Goal: Information Seeking & Learning: Learn about a topic

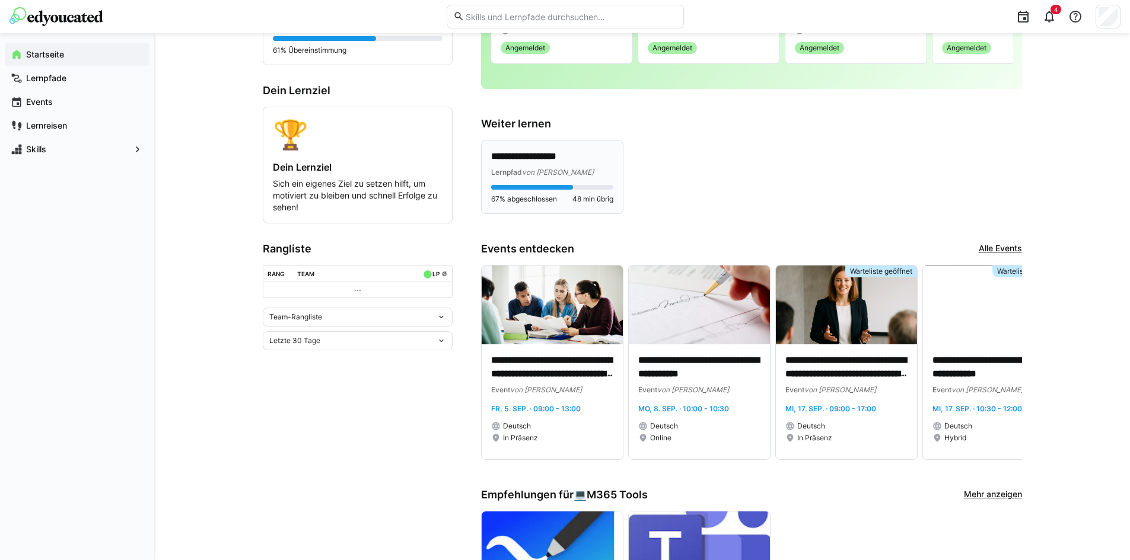
scroll to position [297, 0]
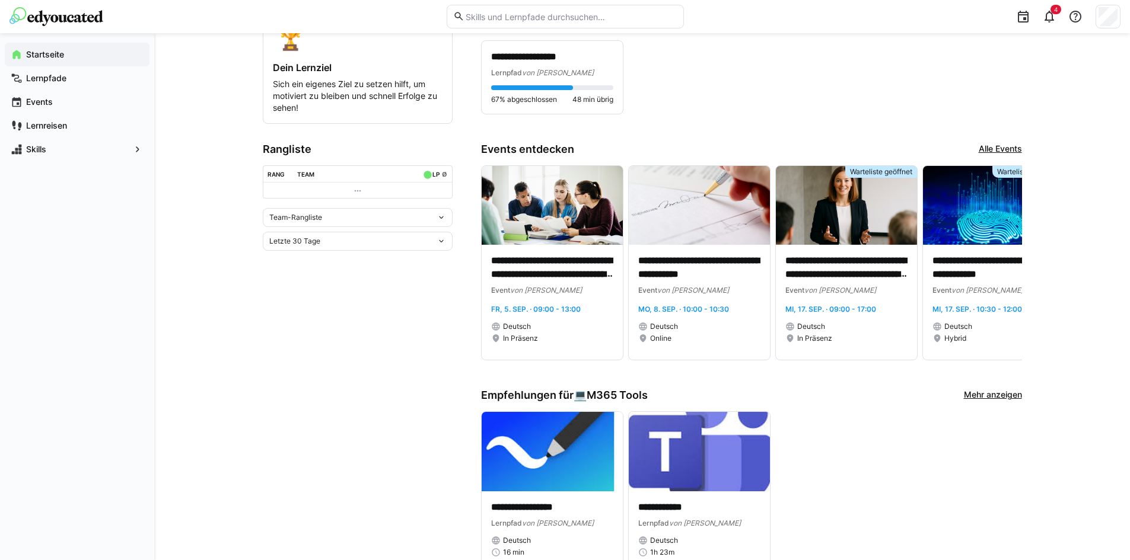
click at [437, 220] on eds-icon at bounding box center [441, 217] width 9 height 9
click at [437, 244] on eds-icon at bounding box center [441, 241] width 9 height 9
click at [439, 216] on eds-icon at bounding box center [441, 217] width 9 height 9
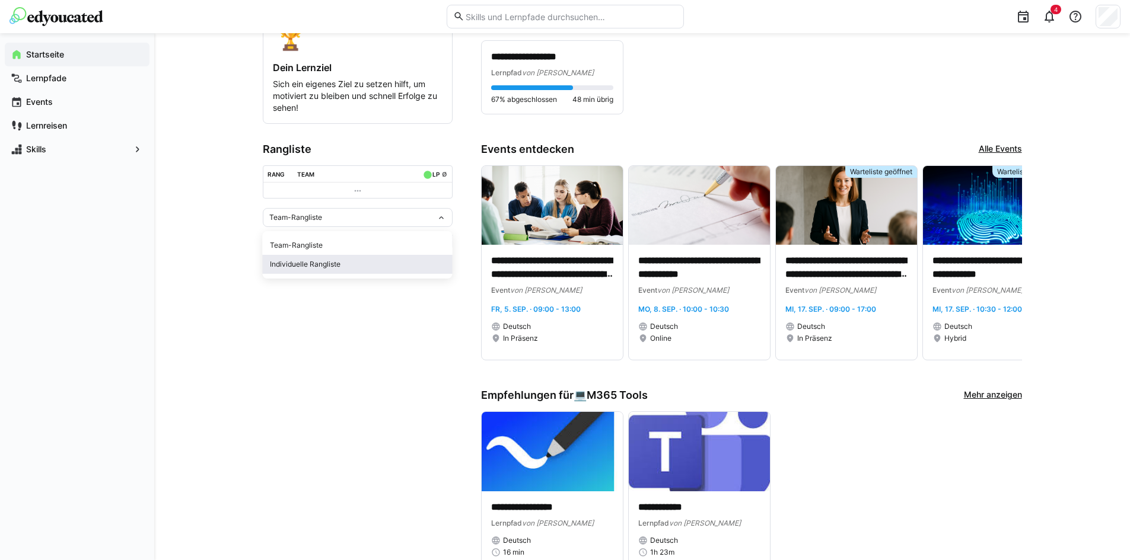
click at [331, 263] on div "Individuelle Rangliste" at bounding box center [358, 264] width 176 height 9
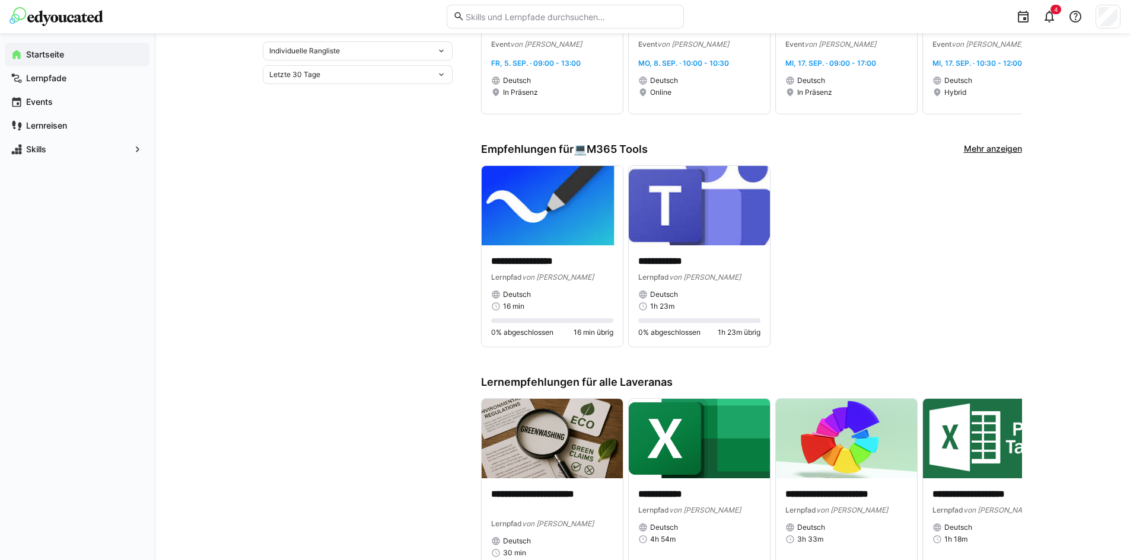
scroll to position [593, 0]
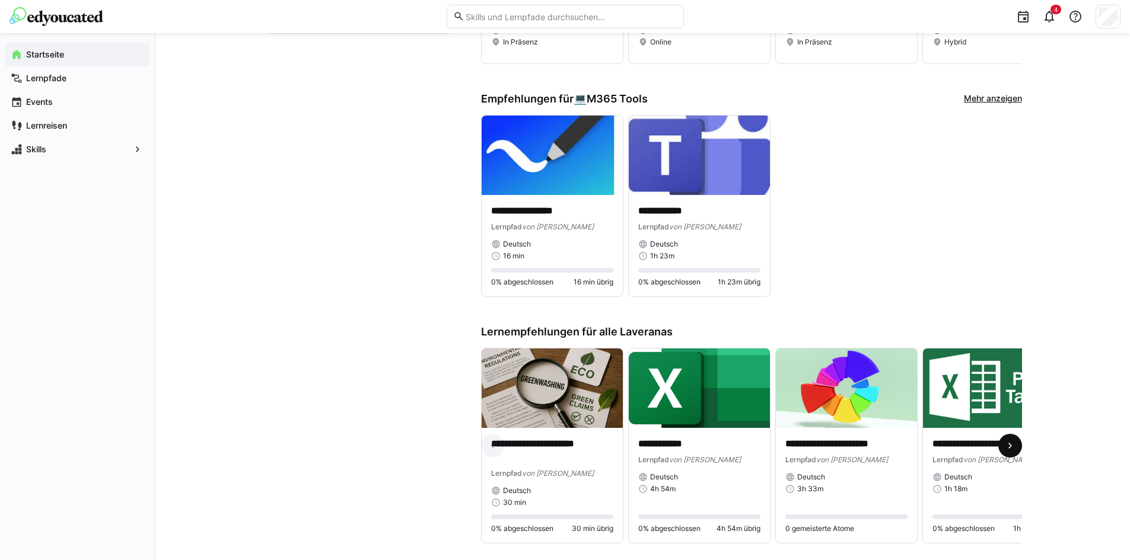
click at [1007, 451] on eds-icon at bounding box center [1010, 446] width 12 height 12
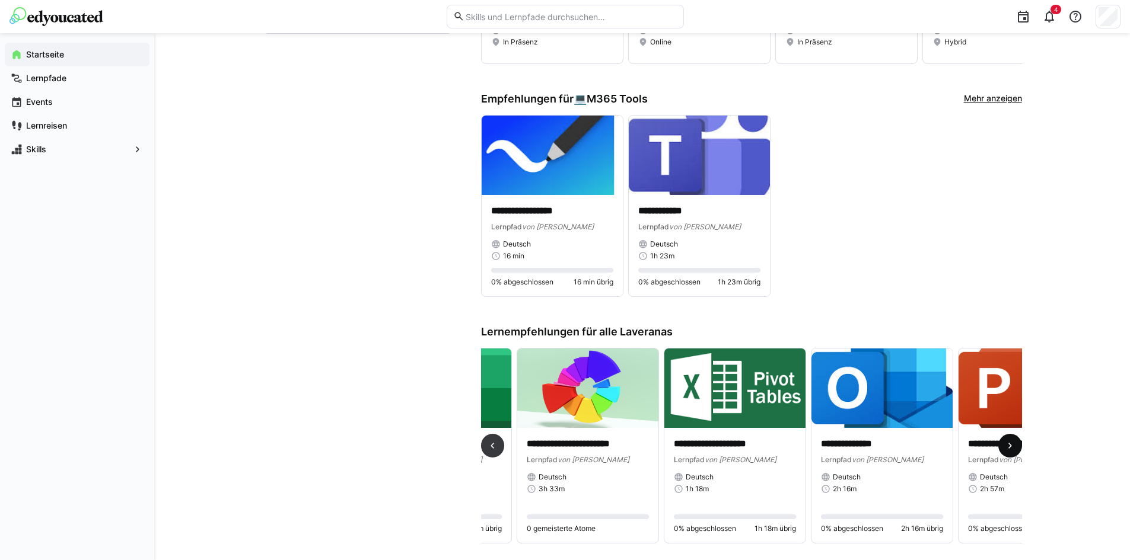
scroll to position [0, 441]
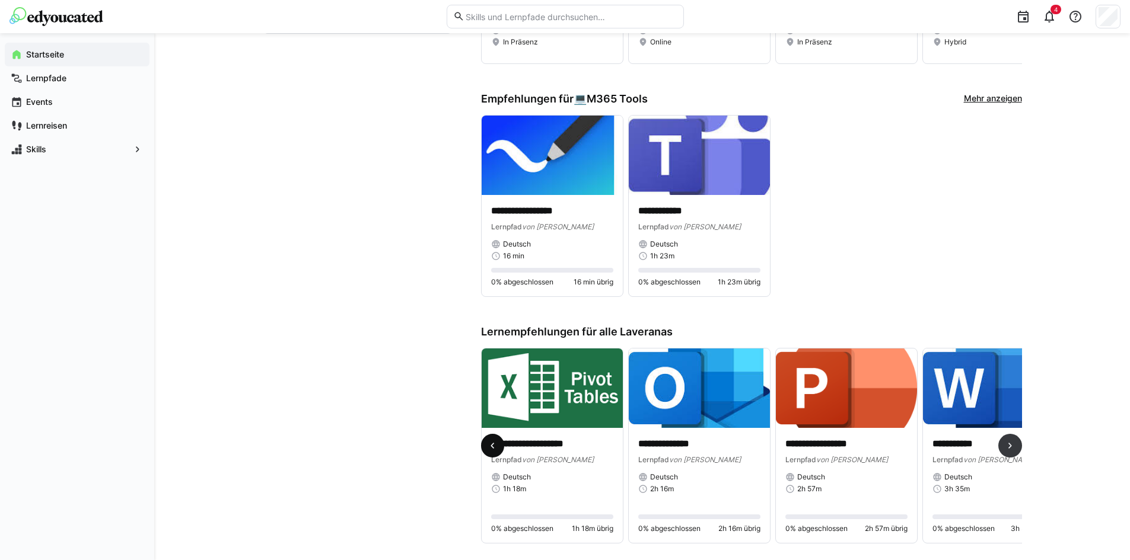
click at [491, 450] on eds-icon at bounding box center [492, 446] width 12 height 12
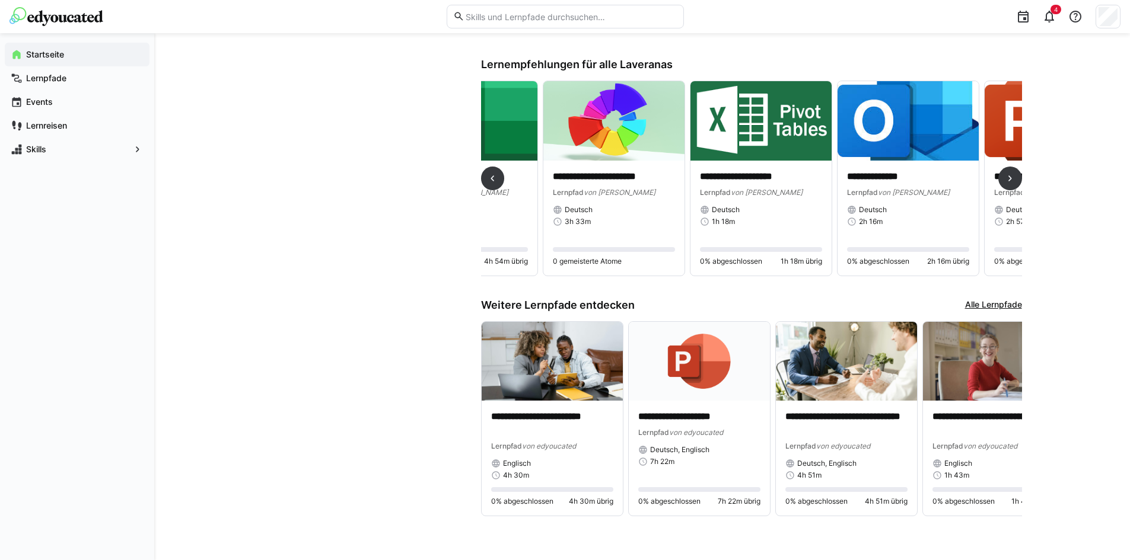
scroll to position [0, 37]
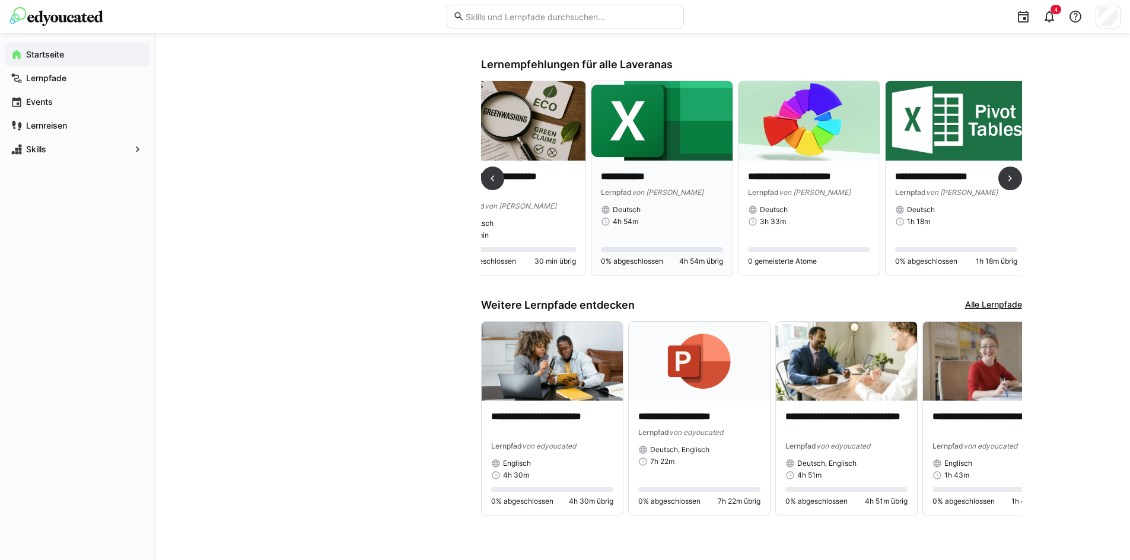
click at [679, 195] on div "**********" at bounding box center [662, 198] width 122 height 56
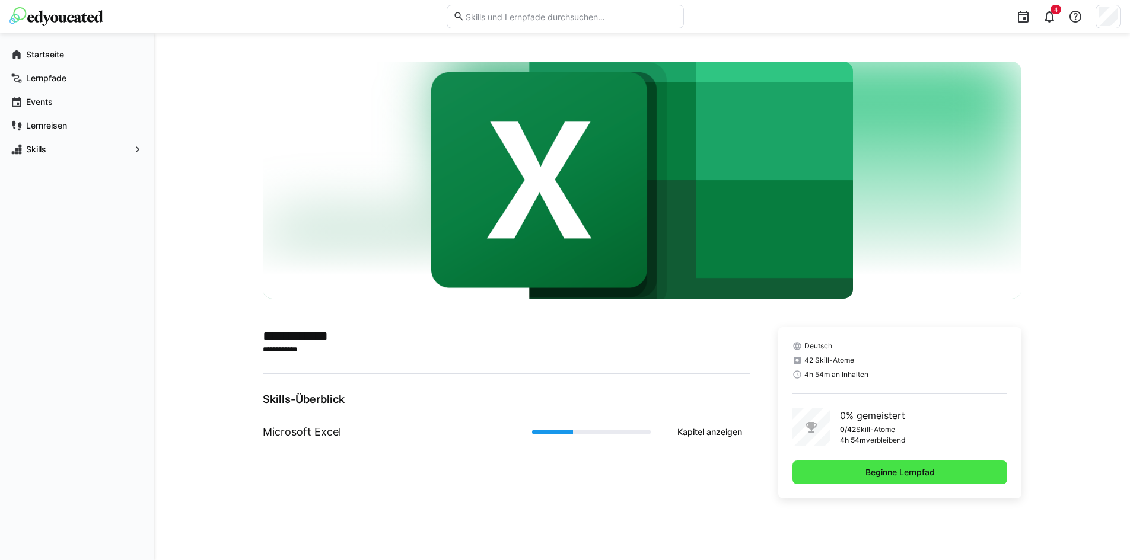
click at [858, 473] on span "Beginne Lernpfad" at bounding box center [899, 473] width 215 height 24
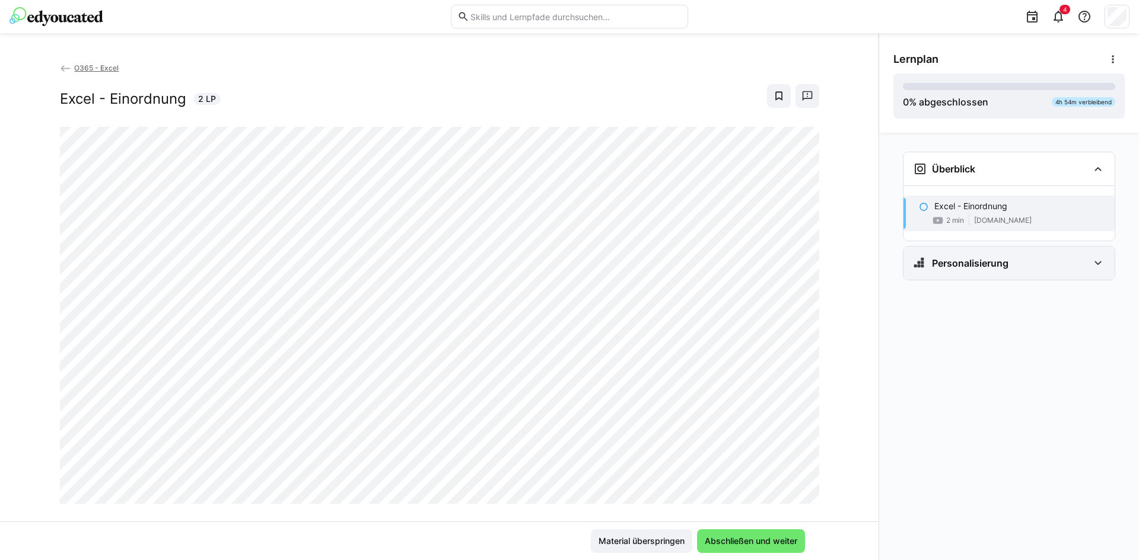
click at [1068, 265] on div "Personalisierung" at bounding box center [1001, 263] width 176 height 14
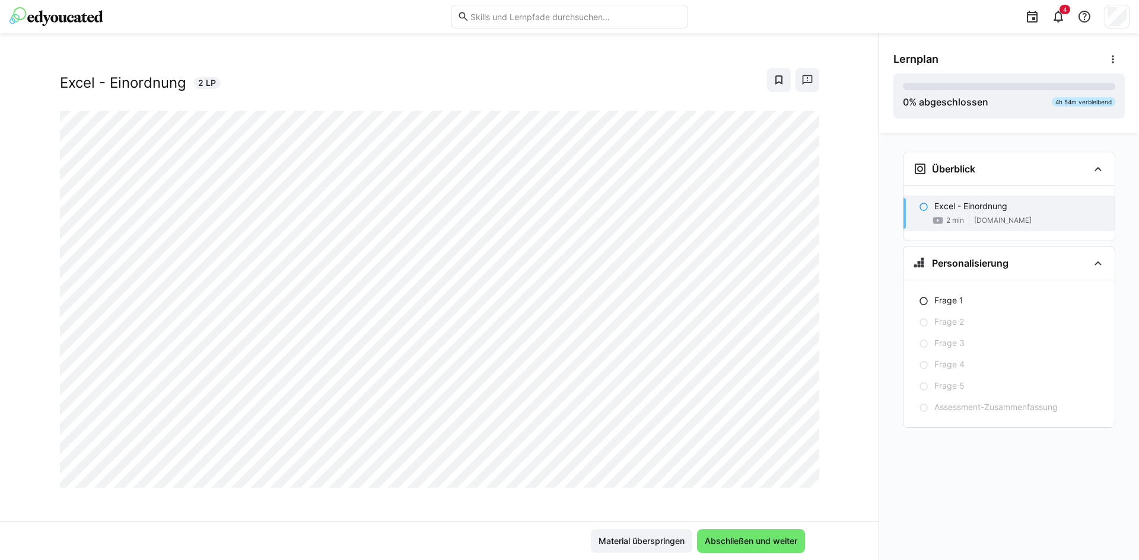
scroll to position [20, 0]
click at [721, 547] on span "Abschließen und weiter" at bounding box center [751, 542] width 96 height 12
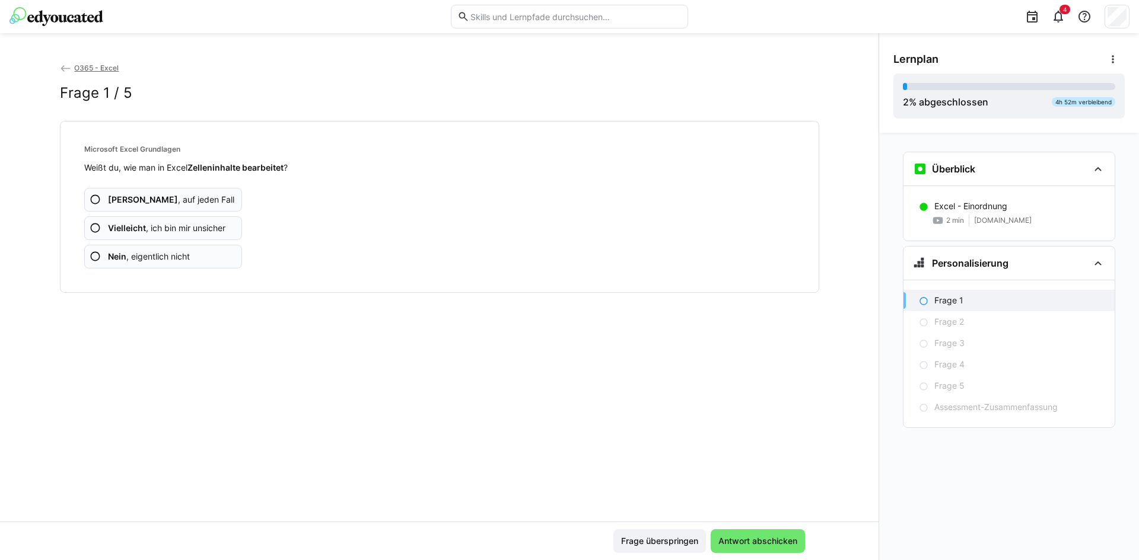
click at [189, 199] on app-assessment-question-radio "Ja , auf jeden Fall" at bounding box center [163, 200] width 158 height 24
click at [157, 232] on span "Vielleicht , ich bin mir unsicher" at bounding box center [166, 228] width 117 height 12
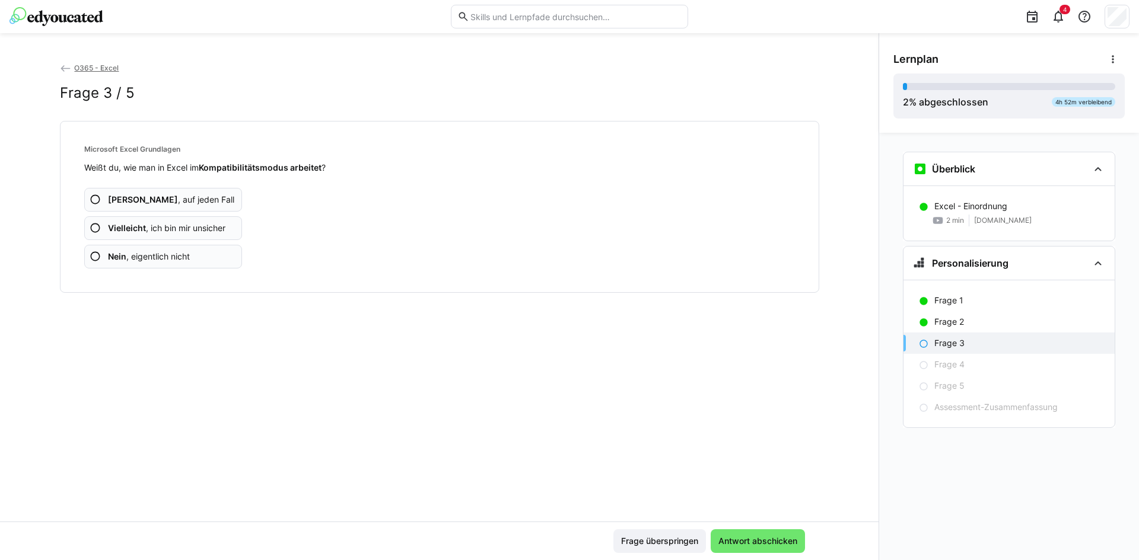
click at [193, 227] on span "Vielleicht , ich bin mir unsicher" at bounding box center [166, 228] width 117 height 12
click at [177, 193] on app-assessment-question-radio "Ja , auf jeden Fall" at bounding box center [163, 200] width 158 height 24
click at [171, 203] on span "Ja , auf jeden Fall" at bounding box center [171, 200] width 126 height 12
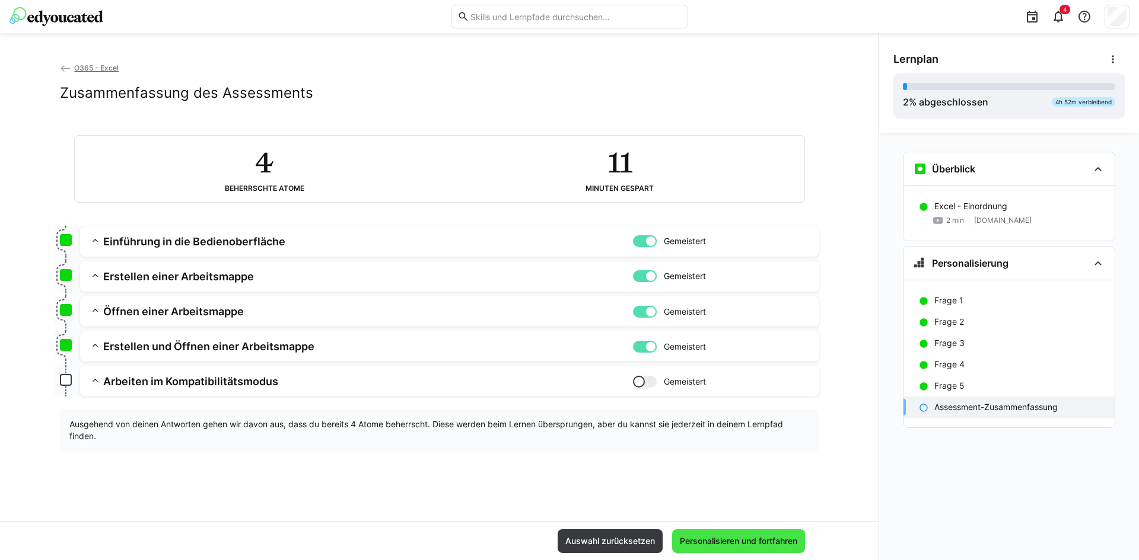
click at [730, 536] on span "Personalisieren und fortfahren" at bounding box center [738, 542] width 121 height 12
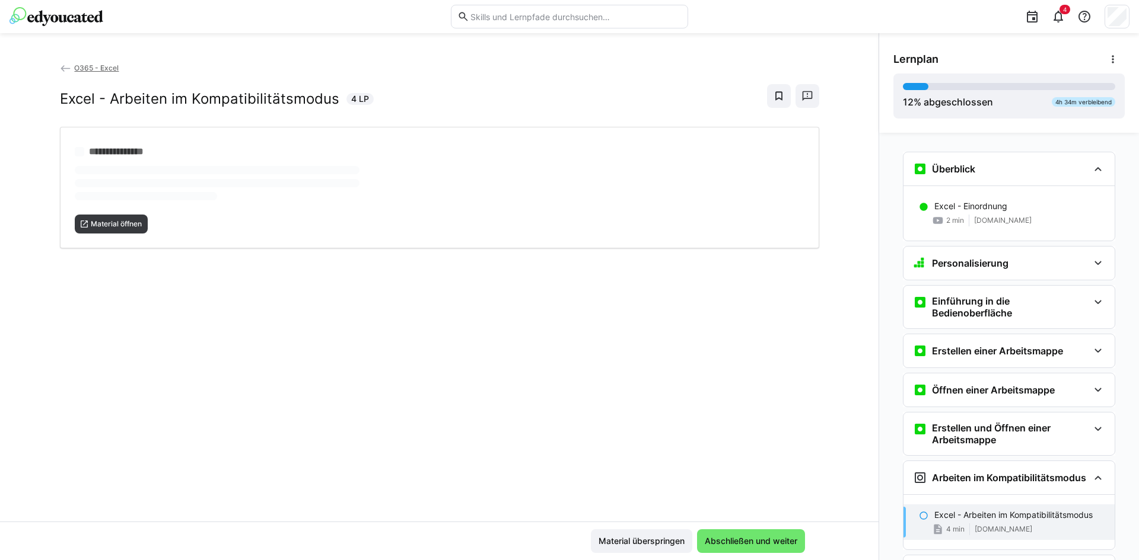
scroll to position [164, 0]
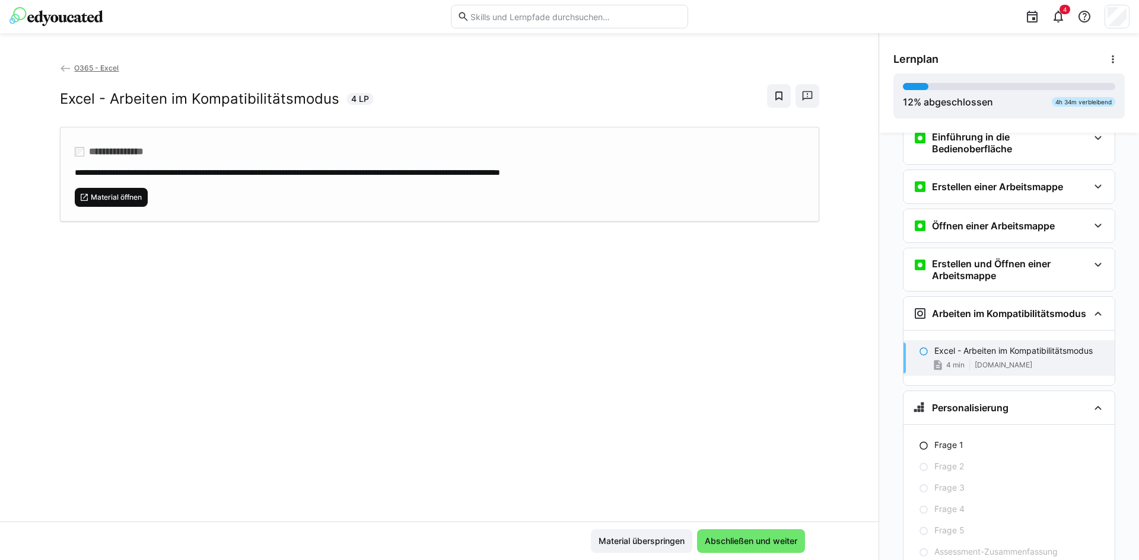
click at [127, 199] on span "Material öffnen" at bounding box center [116, 197] width 53 height 9
click at [729, 537] on span "Abschließen und weiter" at bounding box center [751, 542] width 96 height 12
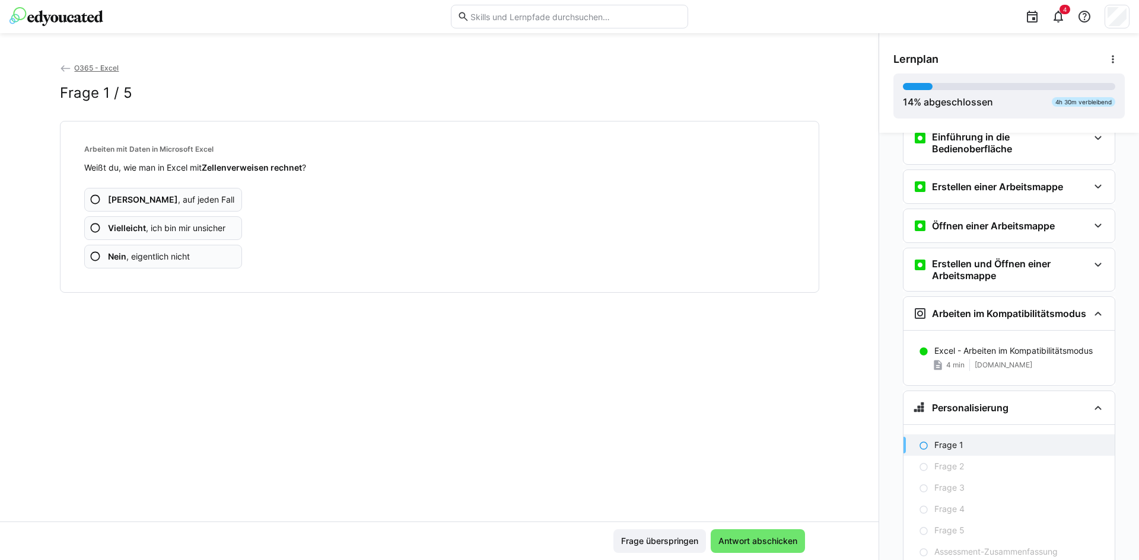
scroll to position [214, 0]
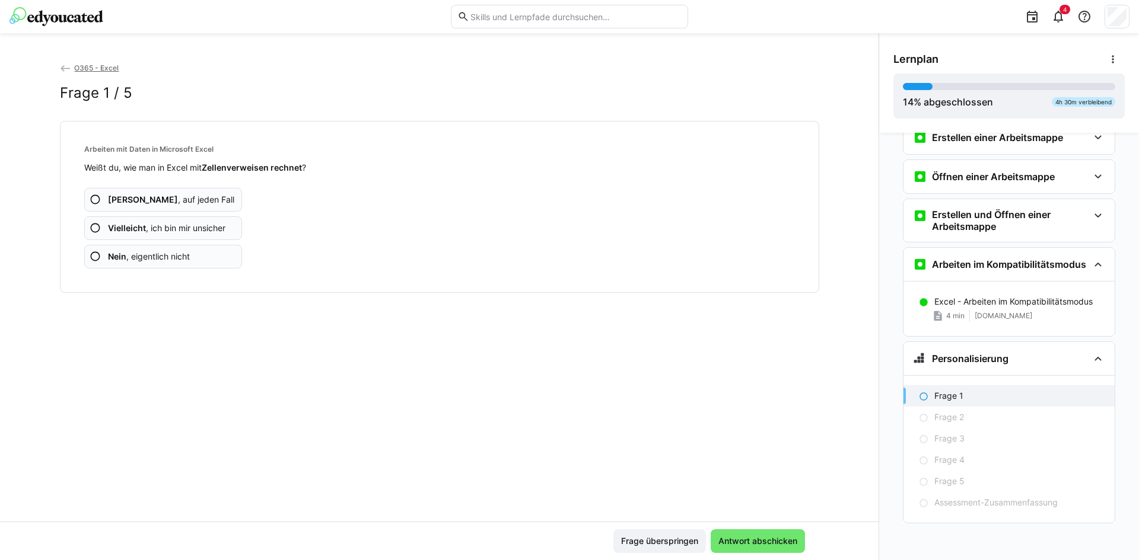
click at [177, 198] on app-assessment-question-radio "Ja , auf jeden Fall" at bounding box center [163, 200] width 158 height 24
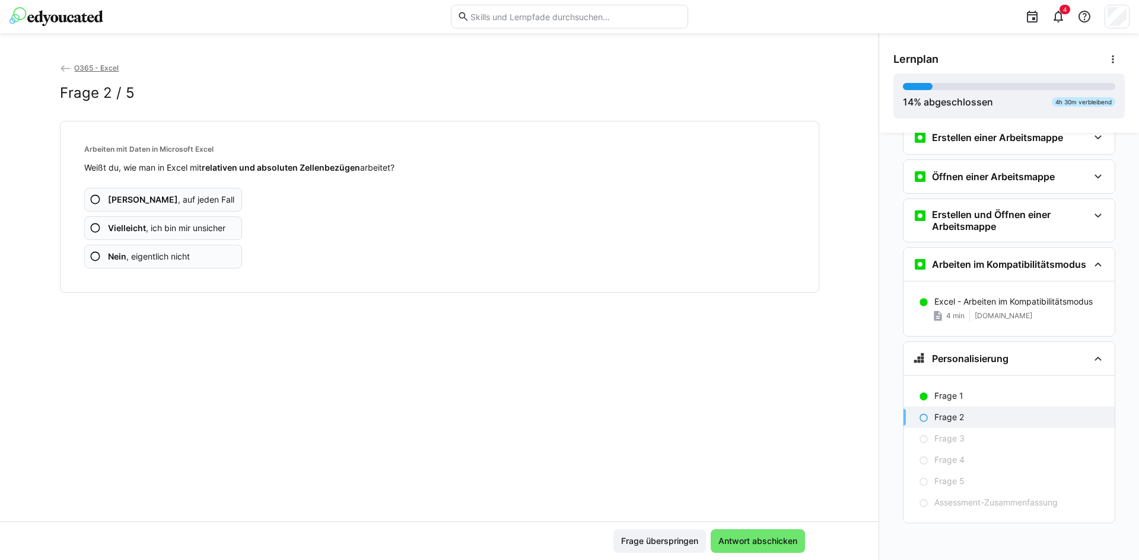
click at [172, 230] on span "Vielleicht , ich bin mir unsicher" at bounding box center [166, 228] width 117 height 12
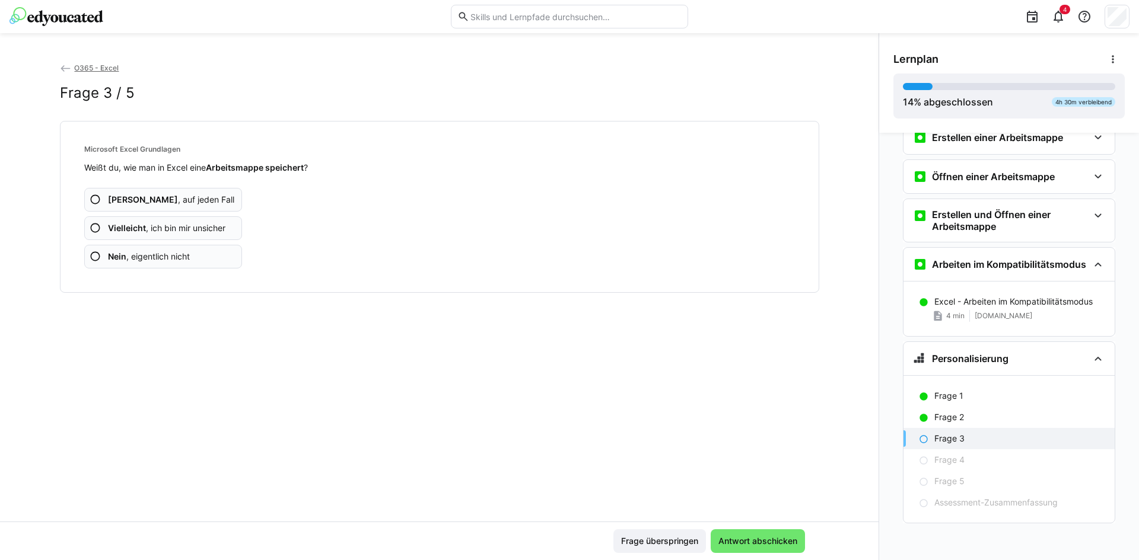
click at [184, 199] on app-assessment-question-radio "Ja , auf jeden Fall" at bounding box center [163, 200] width 158 height 24
click at [148, 222] on span "Vielleicht , ich bin mir unsicher" at bounding box center [166, 228] width 117 height 12
click at [146, 225] on span "Vielleicht , ich bin mir unsicher" at bounding box center [166, 228] width 117 height 12
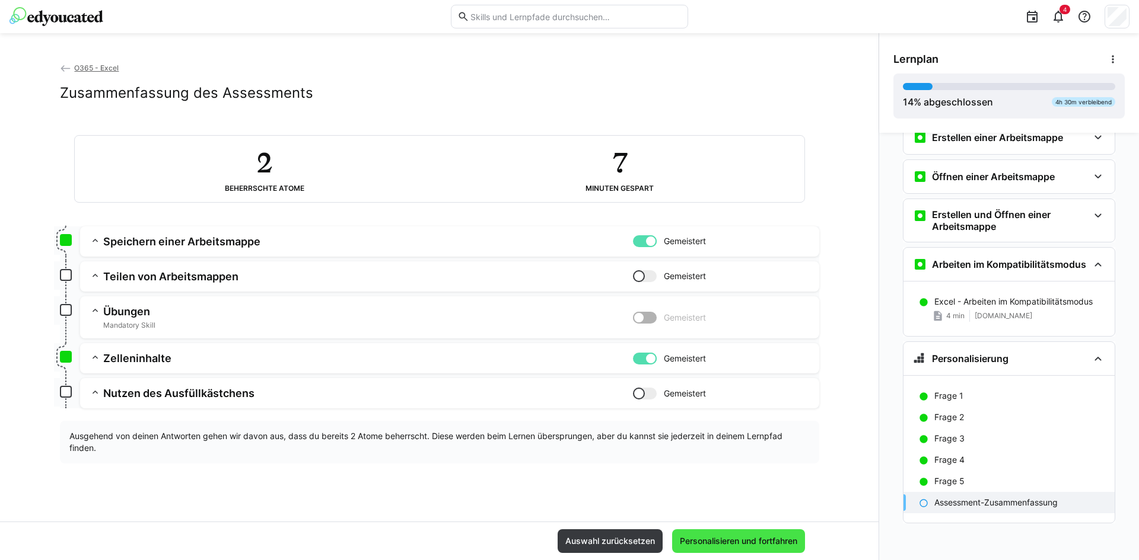
click at [704, 537] on span "Personalisieren und fortfahren" at bounding box center [738, 542] width 121 height 12
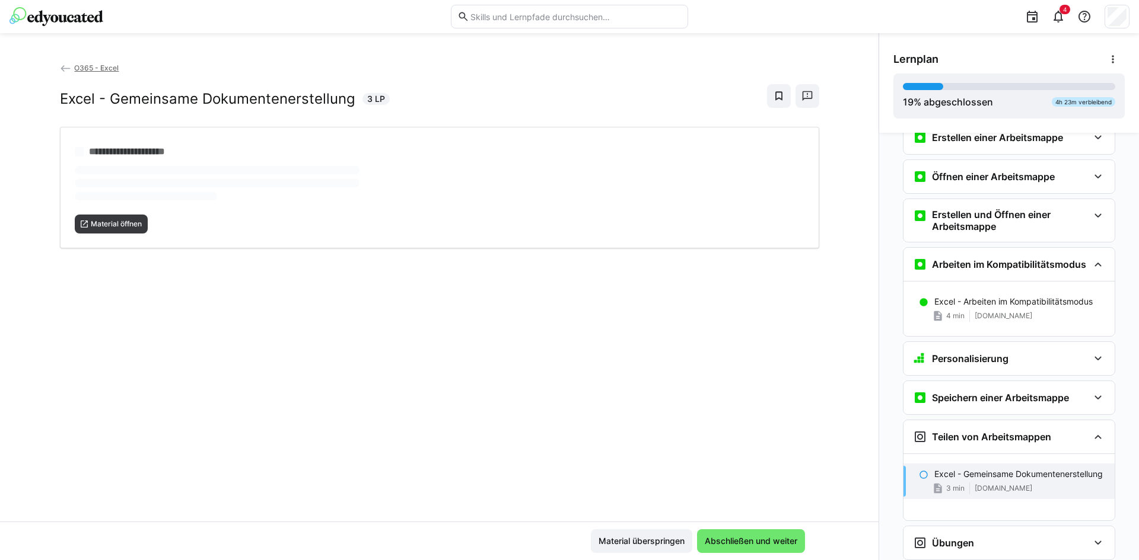
scroll to position [448, 0]
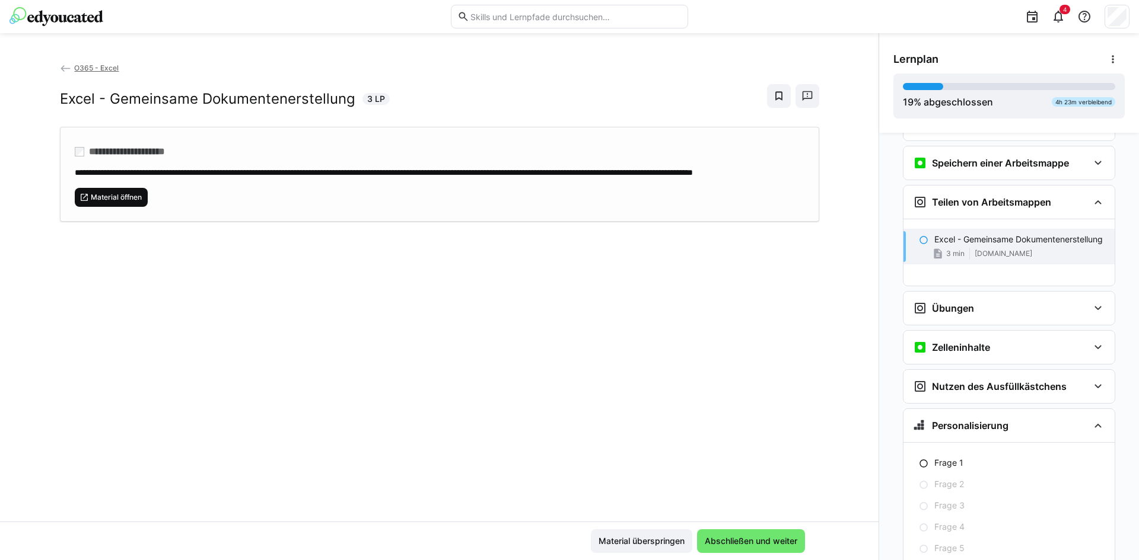
click at [90, 202] on span "Material öffnen" at bounding box center [116, 197] width 53 height 9
click at [721, 541] on span "Abschließen und weiter" at bounding box center [751, 542] width 96 height 12
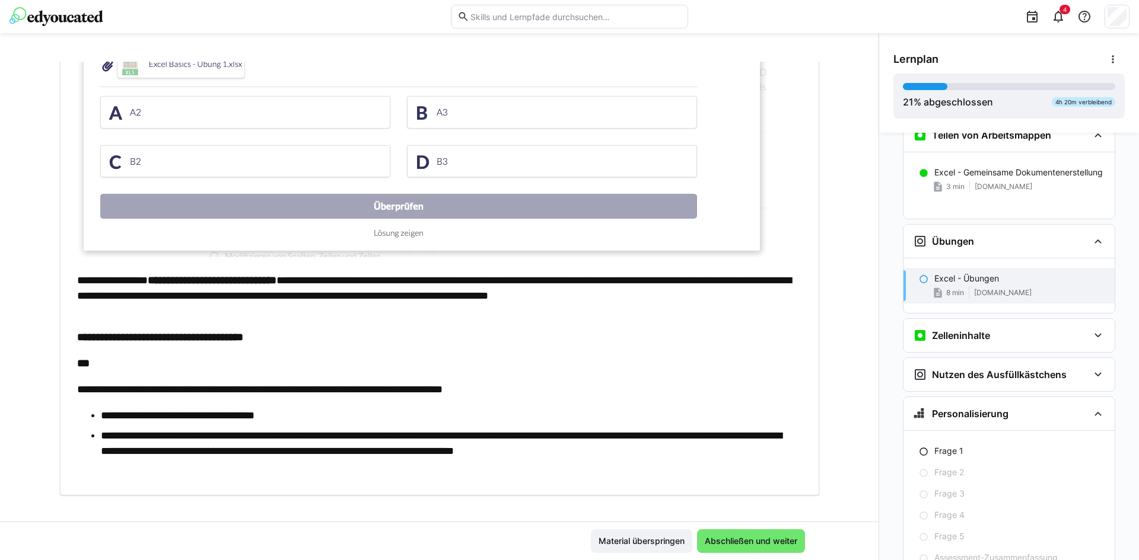
scroll to position [516, 0]
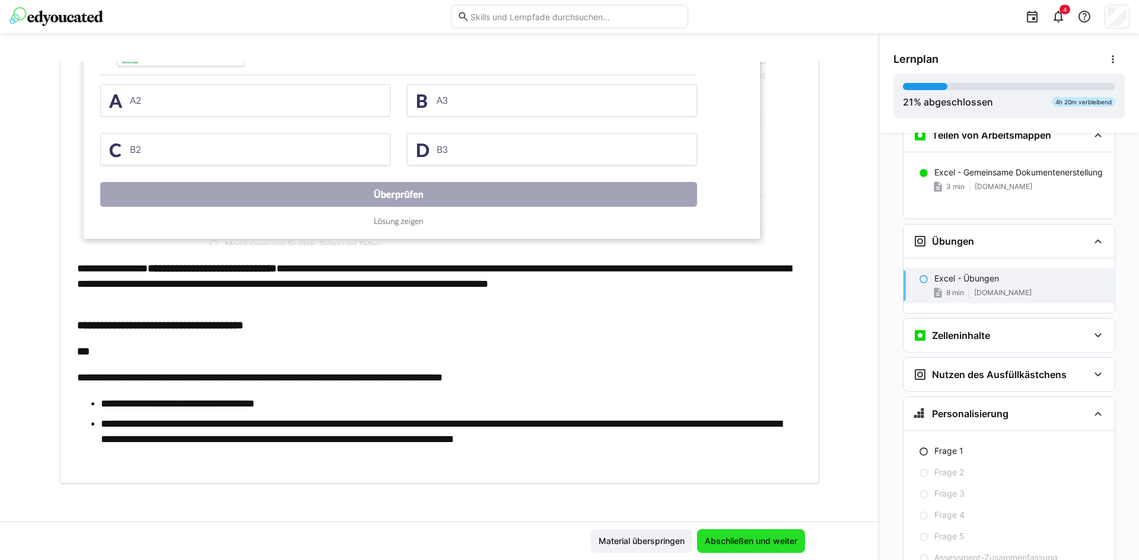
click at [739, 536] on span "Abschließen und weiter" at bounding box center [751, 542] width 96 height 12
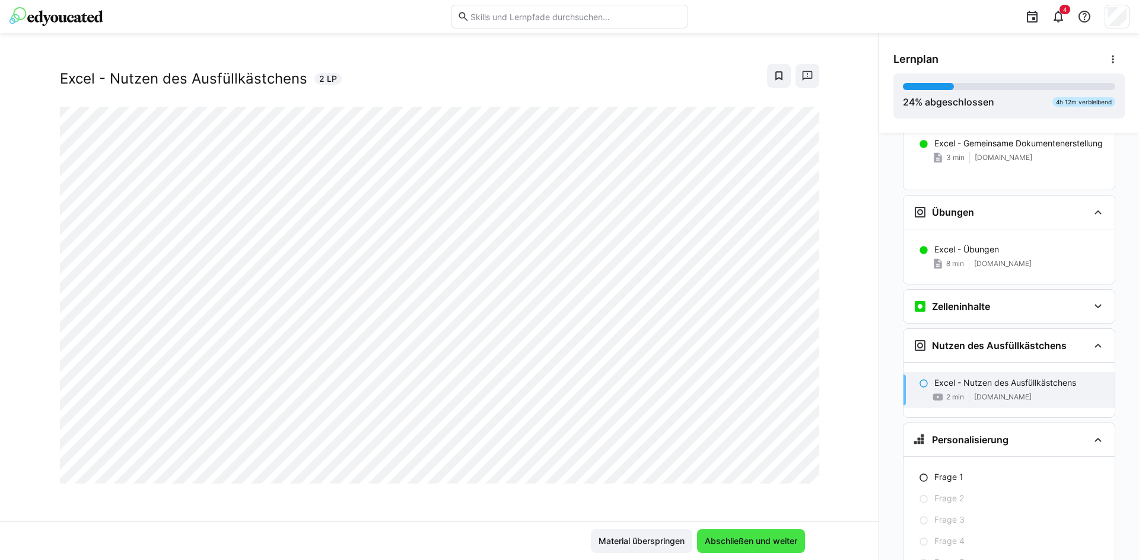
scroll to position [571, 0]
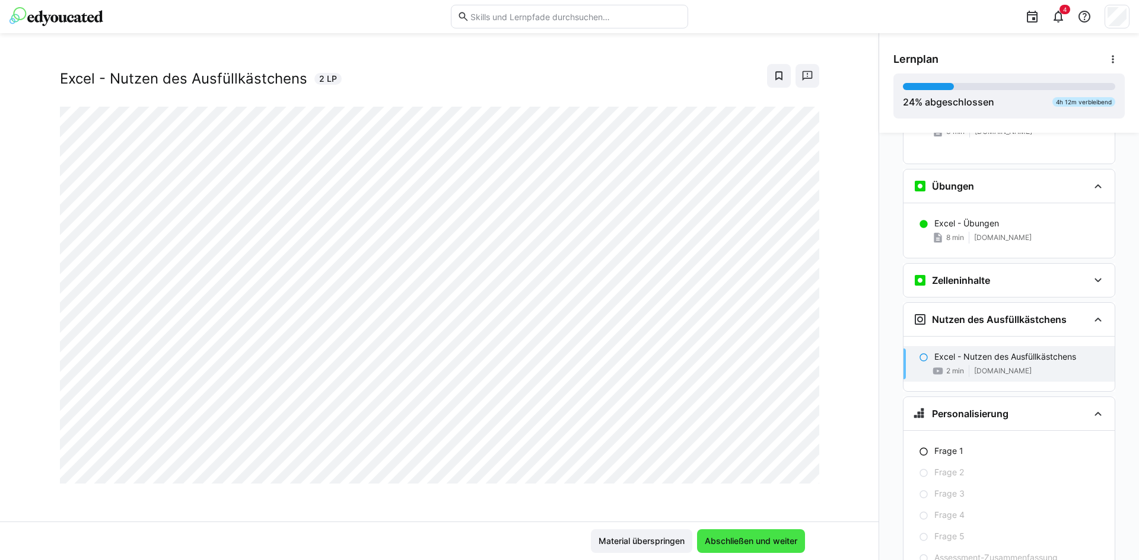
click at [774, 540] on span "Abschließen und weiter" at bounding box center [751, 542] width 96 height 12
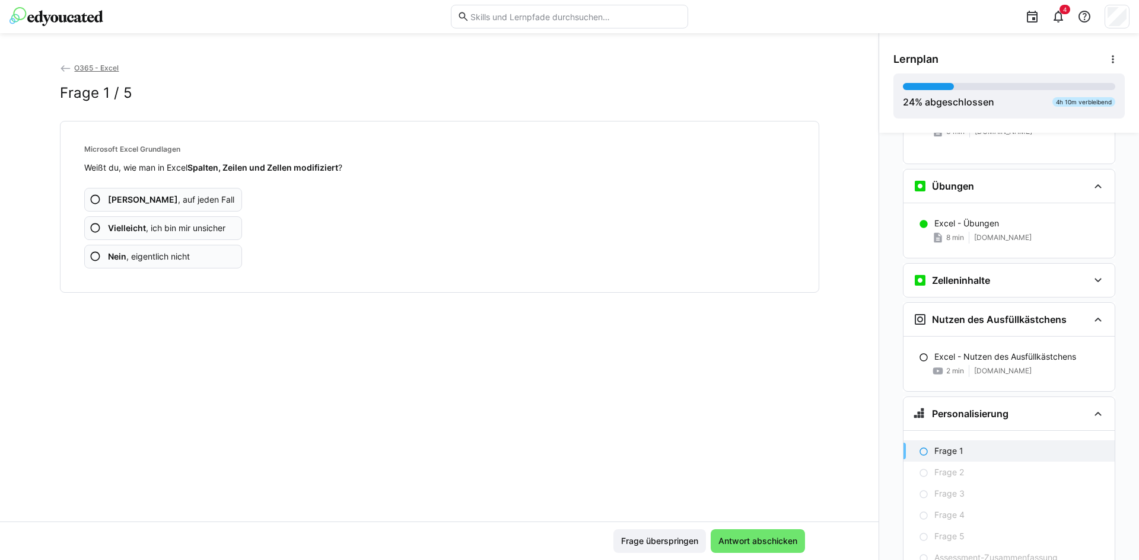
scroll to position [626, 0]
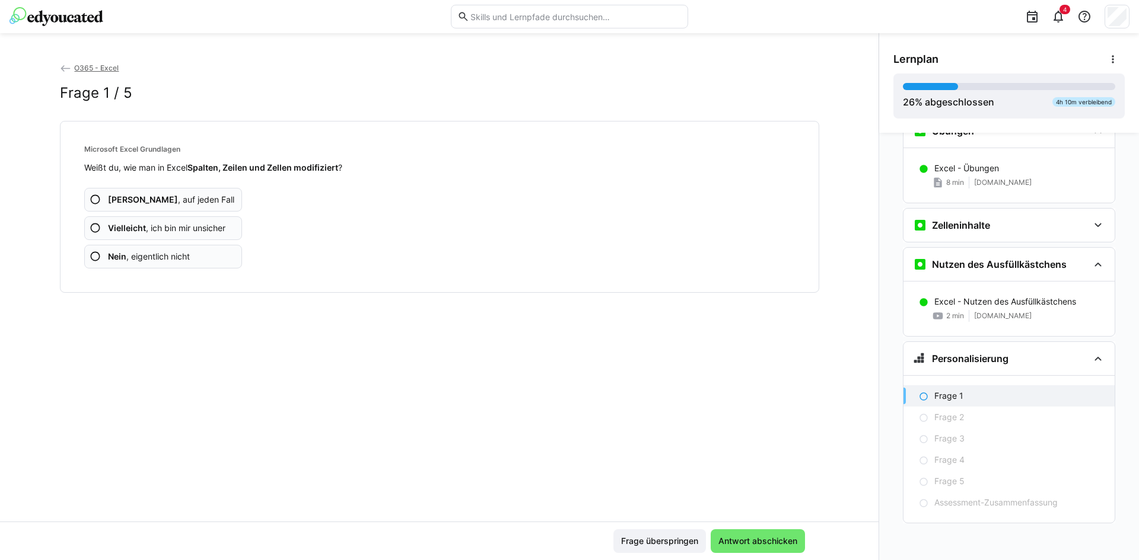
click at [140, 223] on b "Vielleicht" at bounding box center [127, 228] width 38 height 10
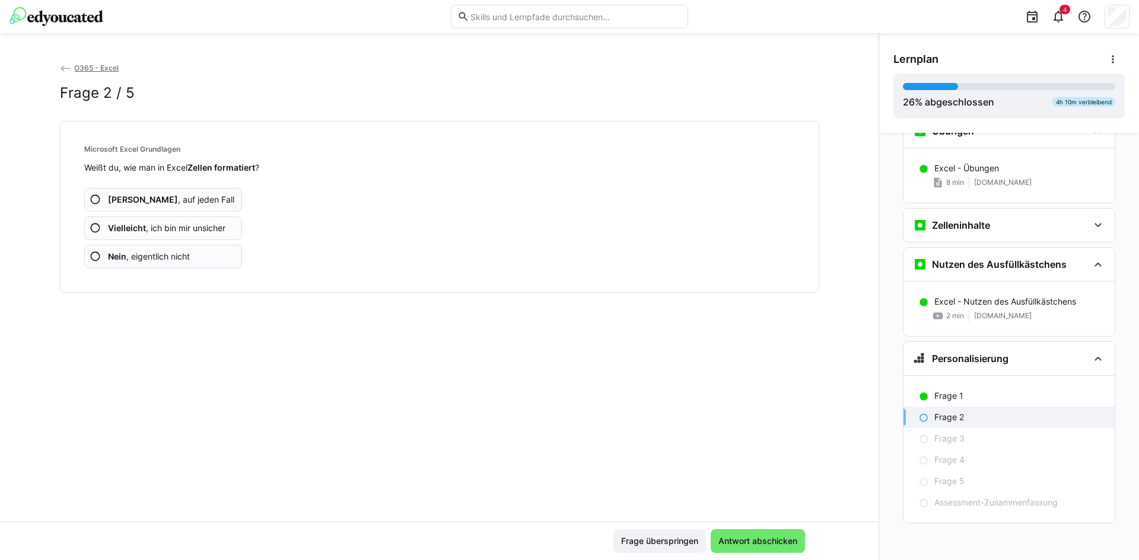
click at [177, 197] on app-assessment-question-radio "Ja , auf jeden Fall" at bounding box center [163, 200] width 158 height 24
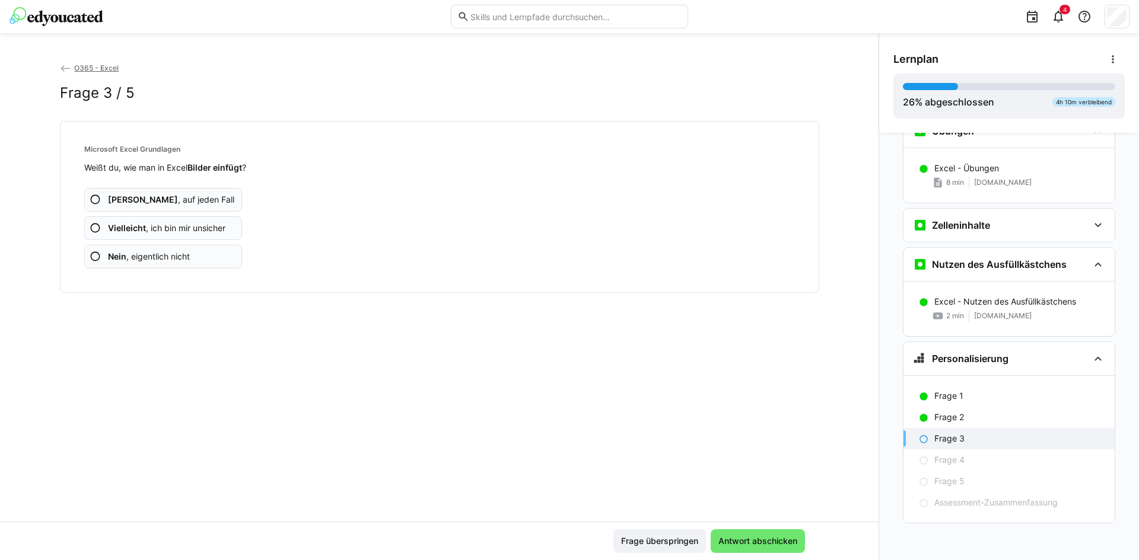
click at [165, 227] on span "Vielleicht , ich bin mir unsicher" at bounding box center [166, 228] width 117 height 12
click at [157, 228] on span "Vielleicht , ich bin mir unsicher" at bounding box center [166, 228] width 117 height 12
click at [155, 228] on span "Vielleicht , ich bin mir unsicher" at bounding box center [166, 228] width 117 height 12
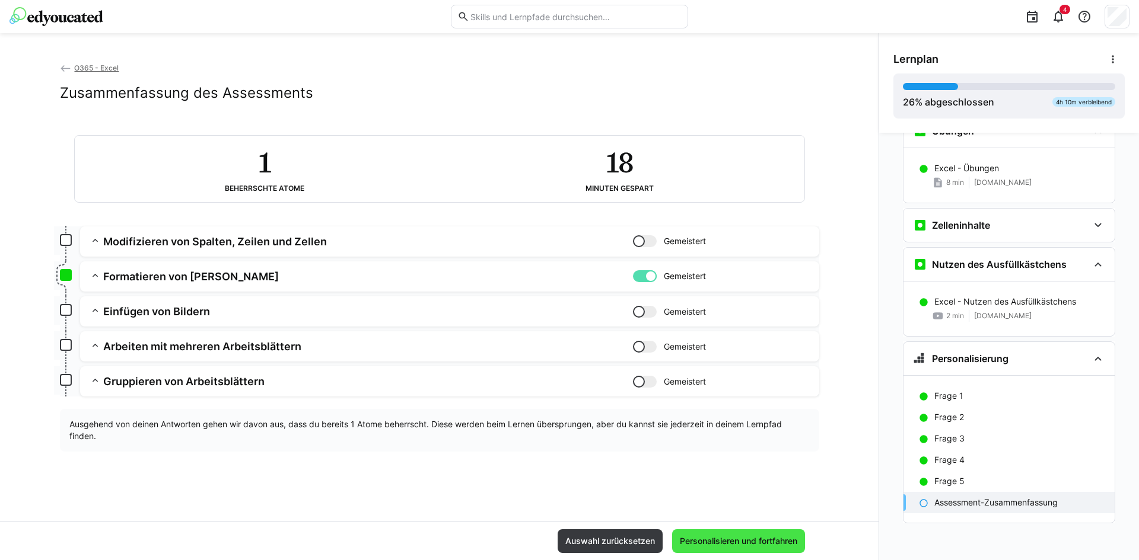
click at [771, 536] on span "Personalisieren und fortfahren" at bounding box center [738, 542] width 121 height 12
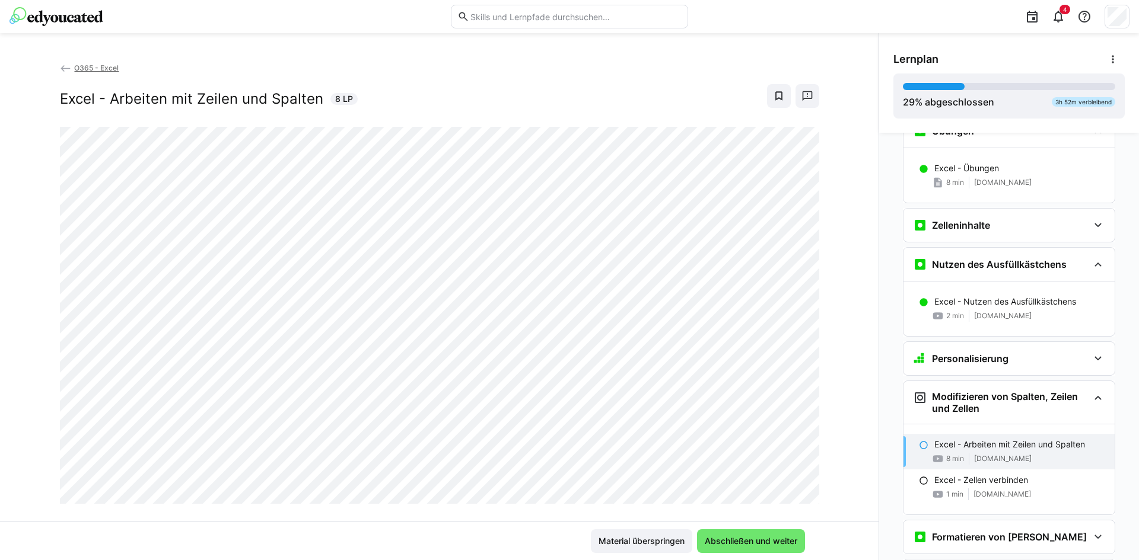
scroll to position [874, 0]
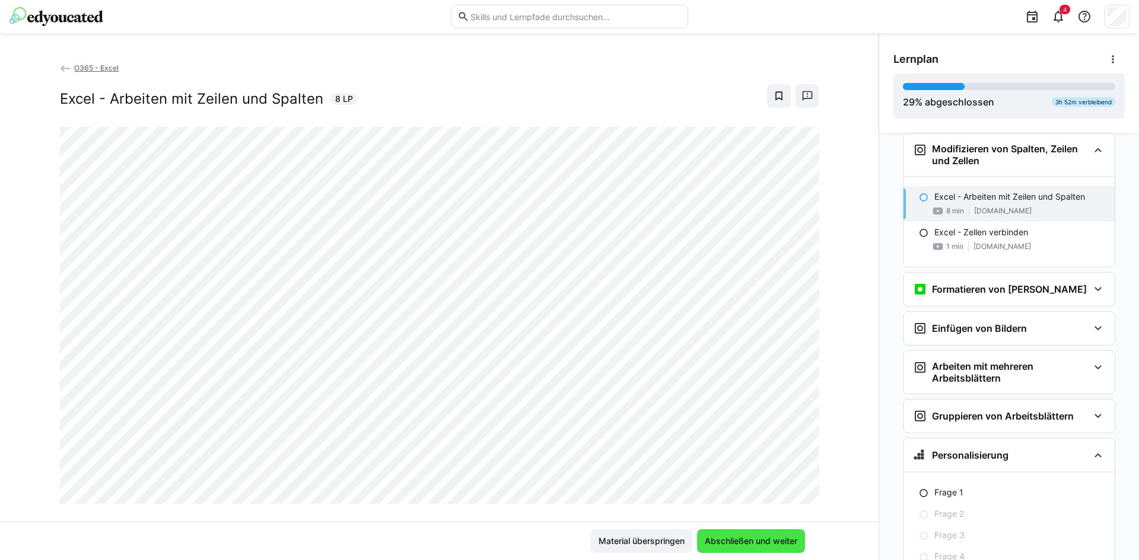
click at [776, 541] on span "Abschließen und weiter" at bounding box center [751, 542] width 96 height 12
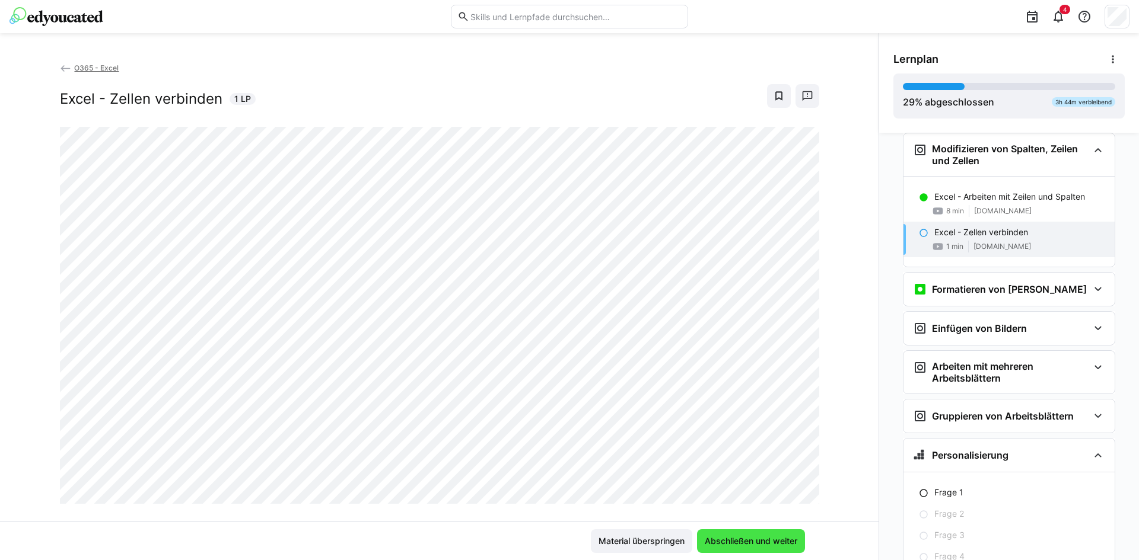
click at [727, 535] on span "Abschließen und weiter" at bounding box center [751, 542] width 108 height 24
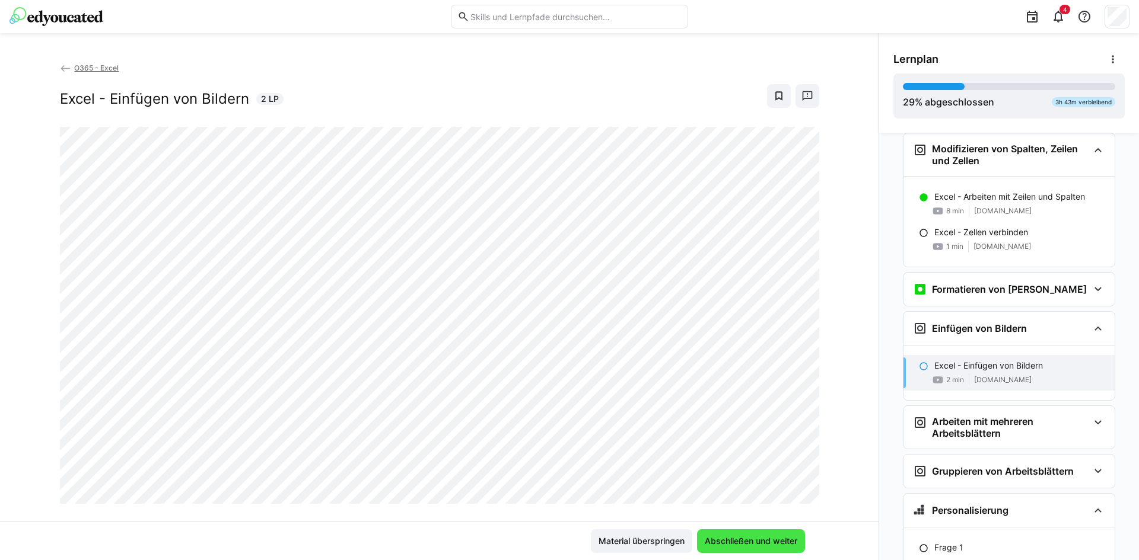
scroll to position [970, 0]
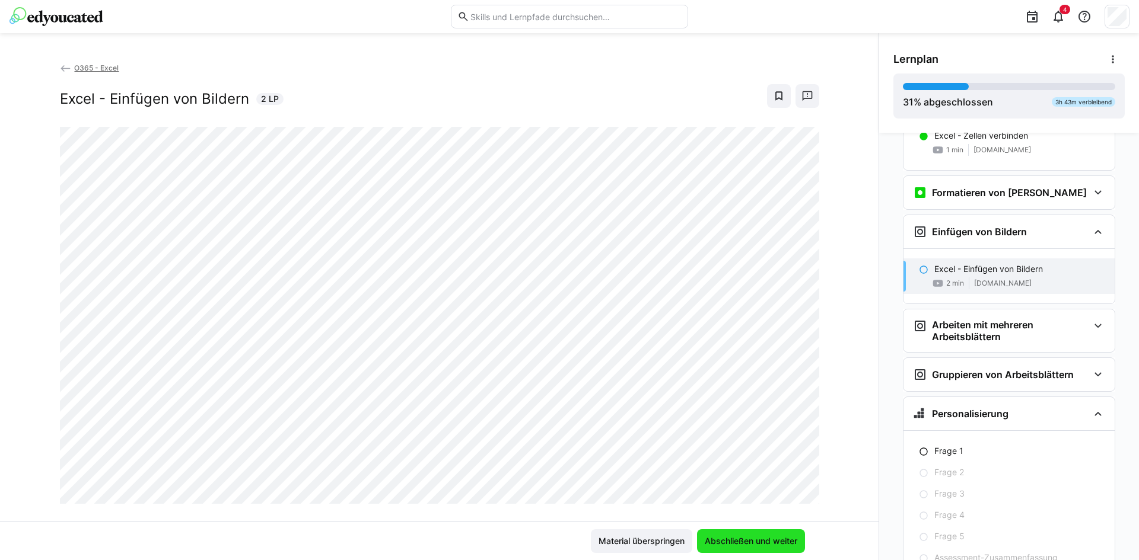
click at [783, 539] on span "Abschließen und weiter" at bounding box center [751, 542] width 96 height 12
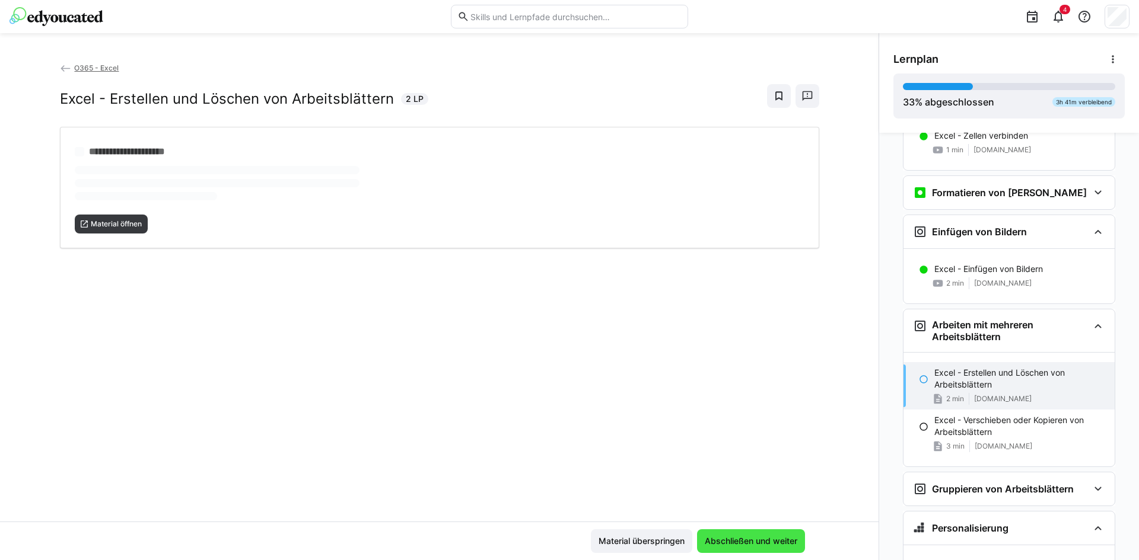
scroll to position [1025, 0]
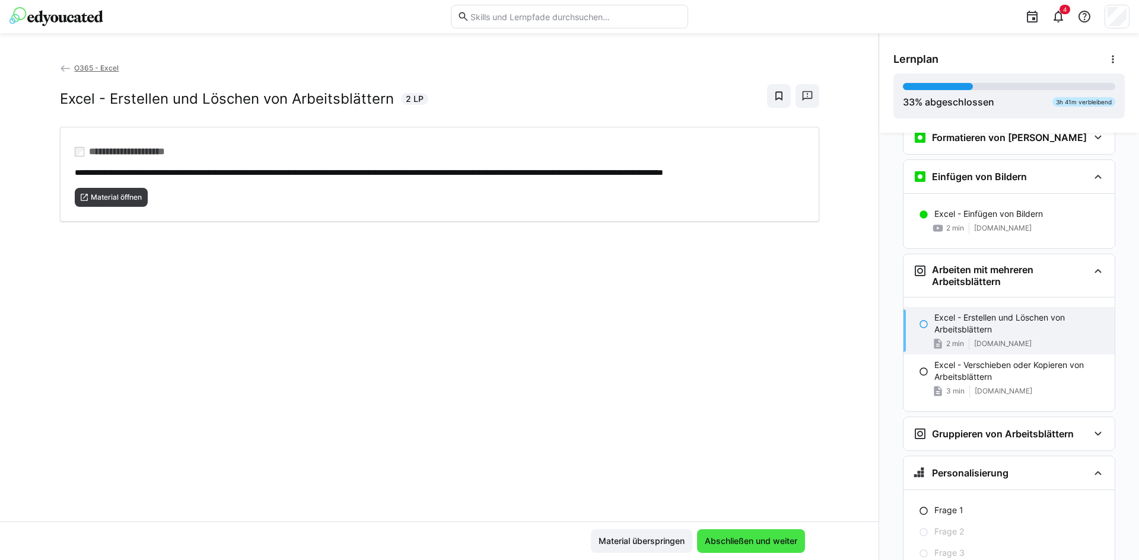
click at [783, 539] on span "Abschließen und weiter" at bounding box center [751, 542] width 96 height 12
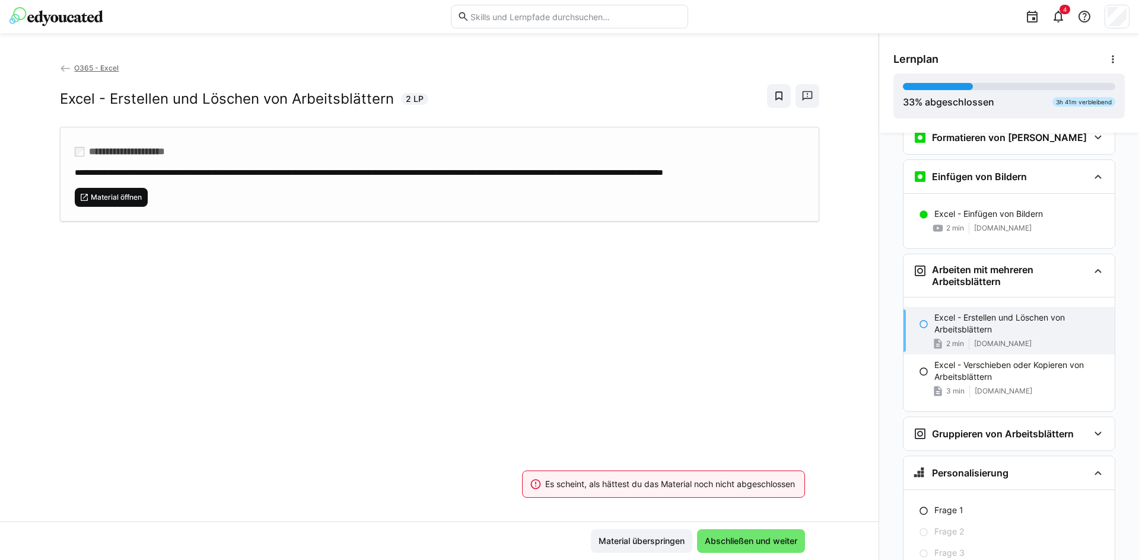
click at [108, 202] on span "Material öffnen" at bounding box center [112, 197] width 74 height 19
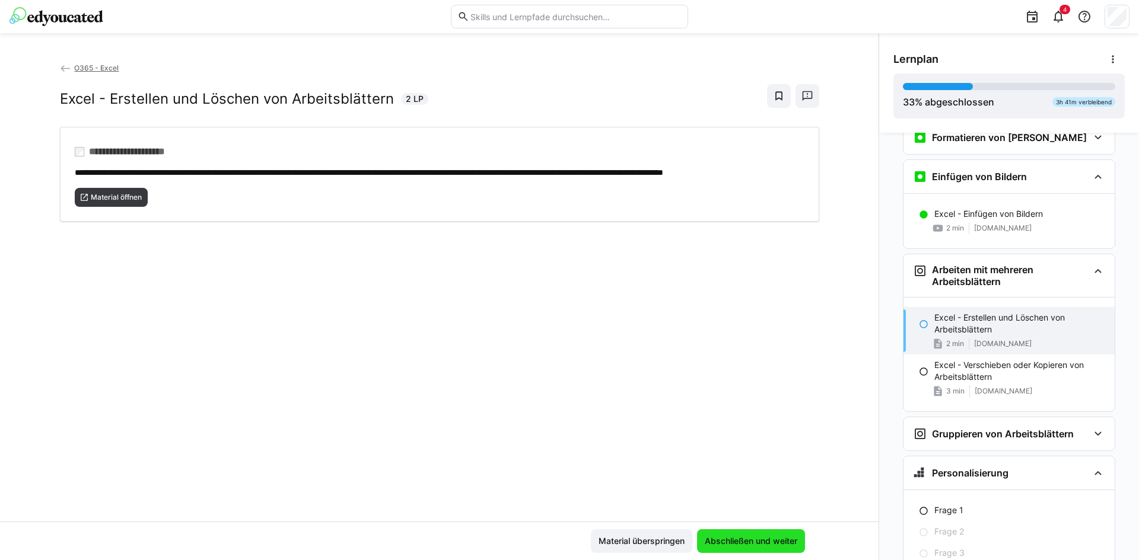
click at [726, 536] on span "Abschließen und weiter" at bounding box center [751, 542] width 96 height 12
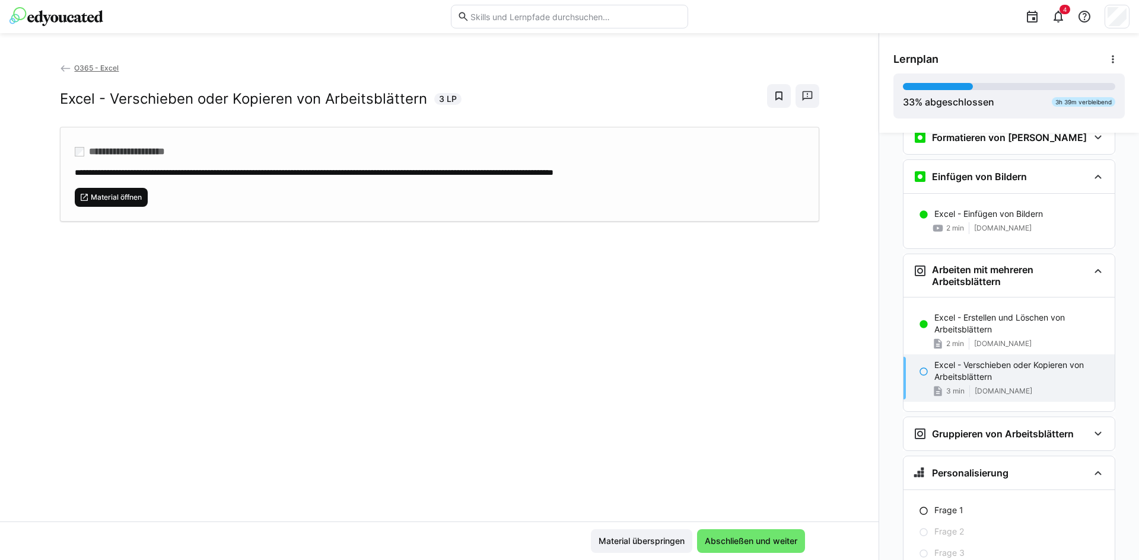
click at [116, 195] on span "Material öffnen" at bounding box center [116, 197] width 53 height 9
click at [725, 547] on span "Abschließen und weiter" at bounding box center [751, 542] width 96 height 12
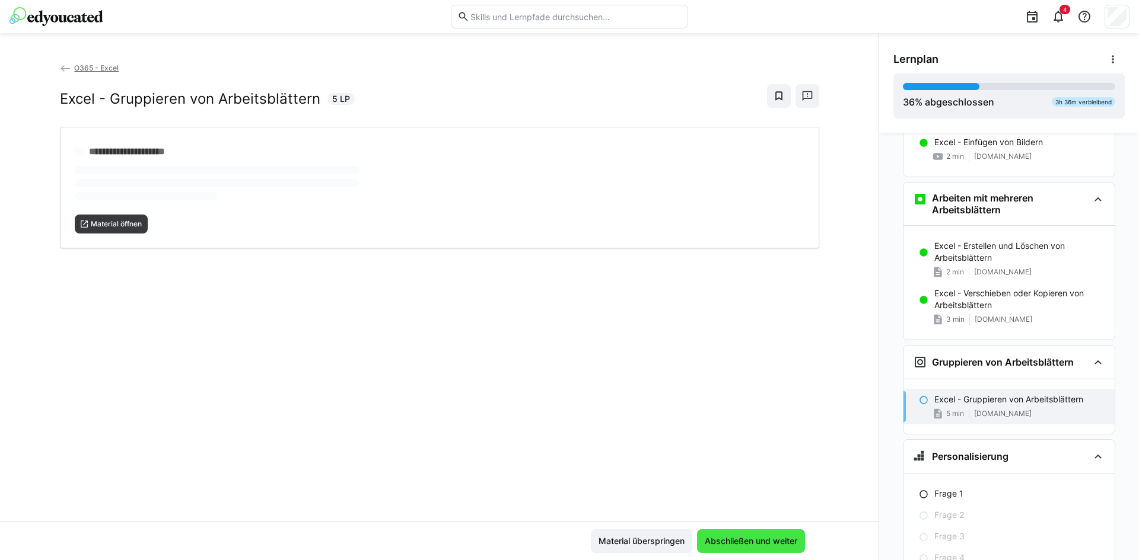
scroll to position [1140, 0]
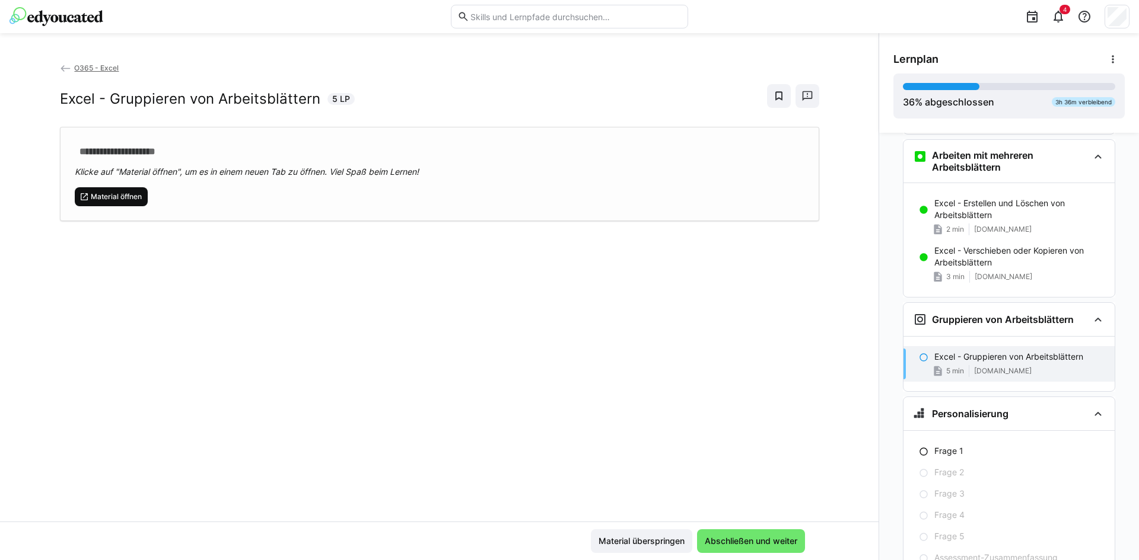
click at [127, 200] on span "Material öffnen" at bounding box center [116, 196] width 53 height 9
click at [727, 549] on span "Abschließen und weiter" at bounding box center [751, 542] width 108 height 24
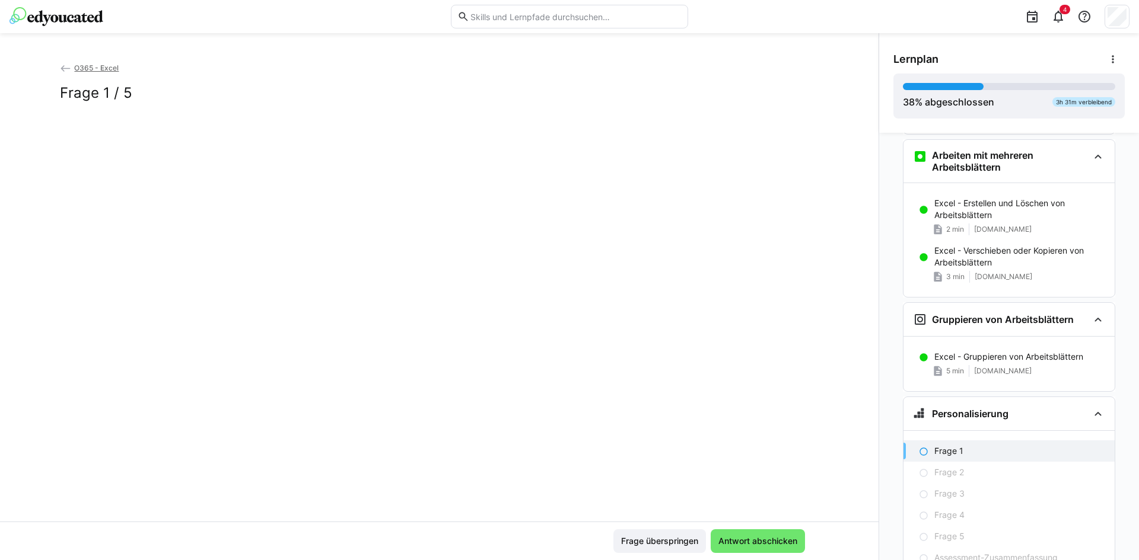
scroll to position [1195, 0]
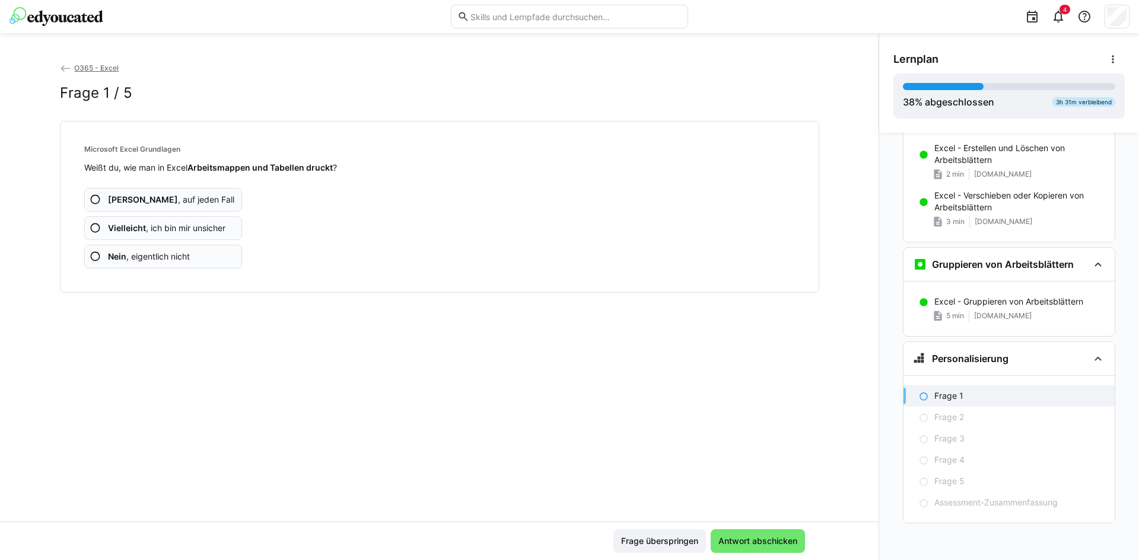
click at [151, 200] on span "Ja , auf jeden Fall" at bounding box center [171, 200] width 126 height 12
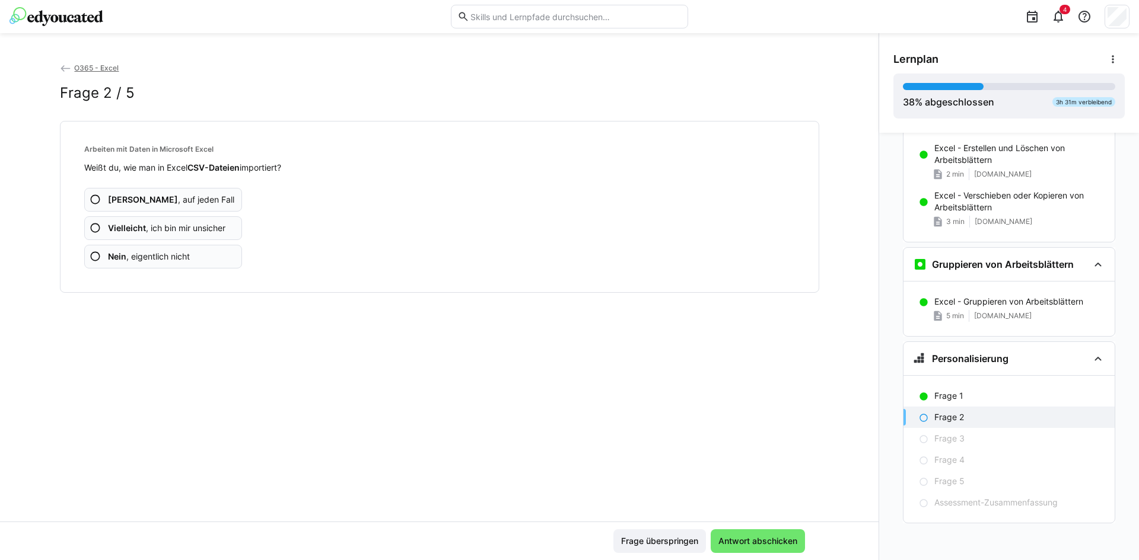
click at [161, 227] on span "Vielleicht , ich bin mir unsicher" at bounding box center [166, 228] width 117 height 12
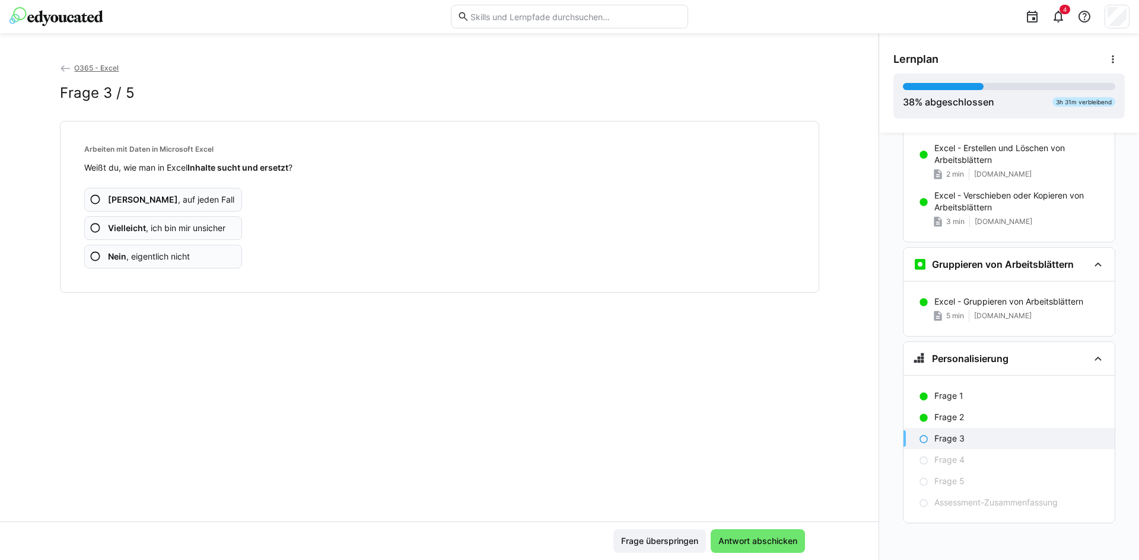
click at [160, 200] on span "Ja , auf jeden Fall" at bounding box center [171, 200] width 126 height 12
click at [179, 227] on span "Vielleicht , ich bin mir unsicher" at bounding box center [166, 228] width 117 height 12
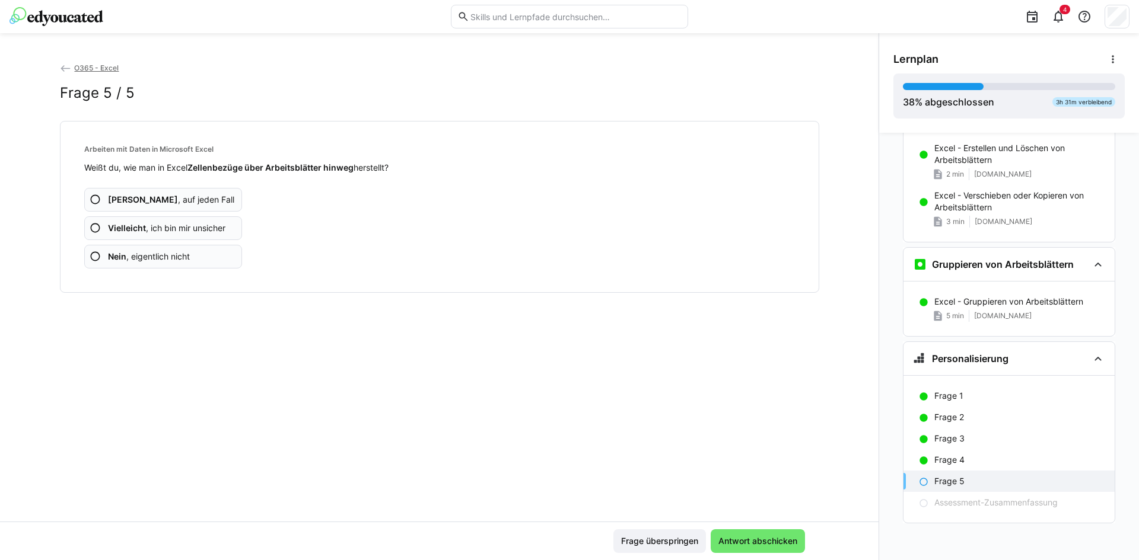
click at [154, 229] on span "Vielleicht , ich bin mir unsicher" at bounding box center [166, 228] width 117 height 12
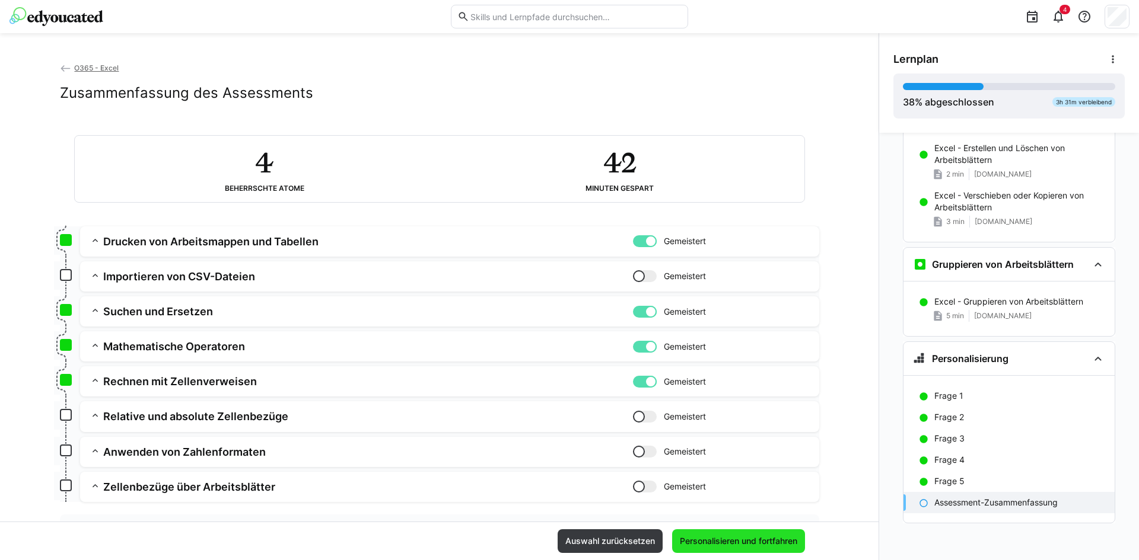
click at [762, 549] on span "Personalisieren und fortfahren" at bounding box center [738, 542] width 133 height 24
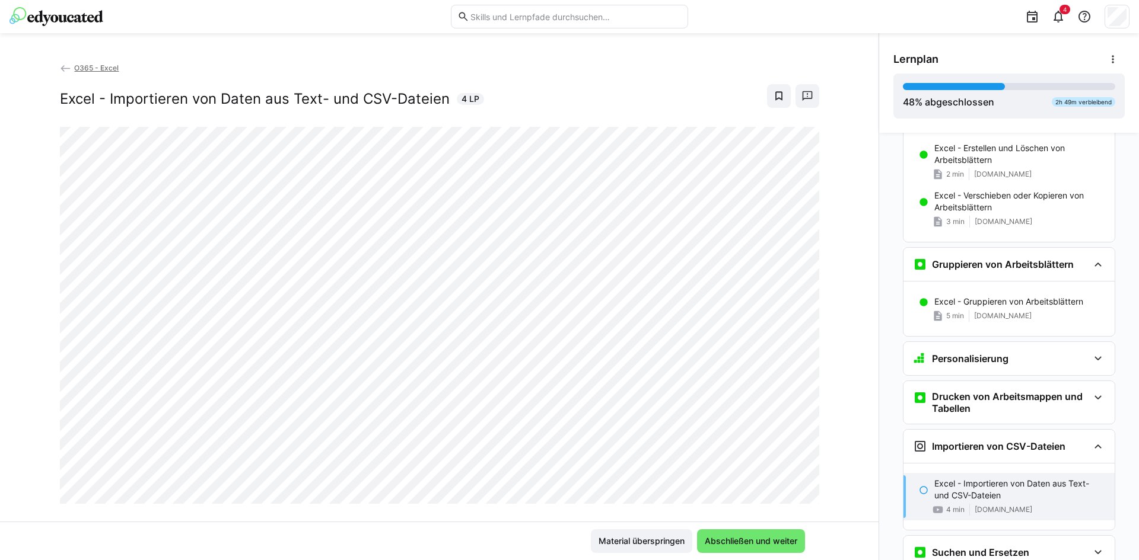
scroll to position [1492, 0]
